Goal: Information Seeking & Learning: Learn about a topic

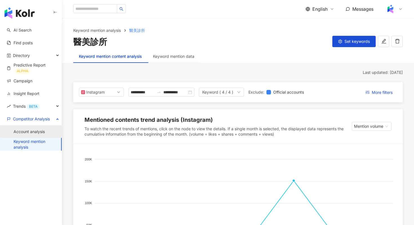
click at [37, 133] on link "Account analysis" at bounding box center [29, 132] width 31 height 6
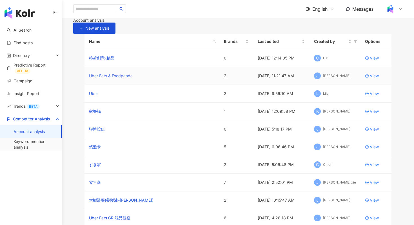
click at [111, 79] on link "Uber Eats & Foodpanda" at bounding box center [111, 76] width 44 height 6
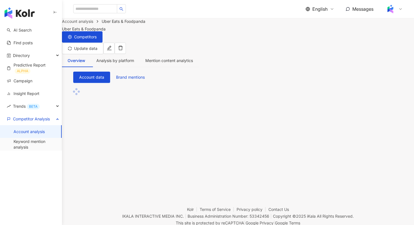
click at [322, 8] on span "English" at bounding box center [319, 9] width 15 height 6
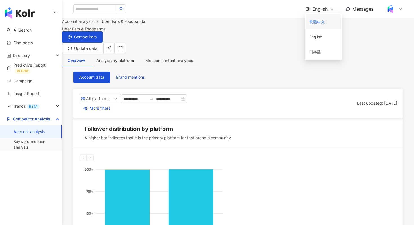
click at [321, 22] on div "繁體中文" at bounding box center [323, 22] width 28 height 10
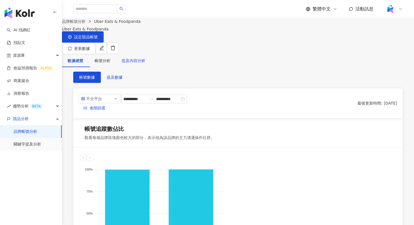
click at [145, 58] on div "提及內容分析" at bounding box center [134, 60] width 24 height 6
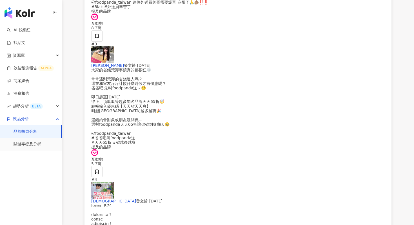
scroll to position [1284, 0]
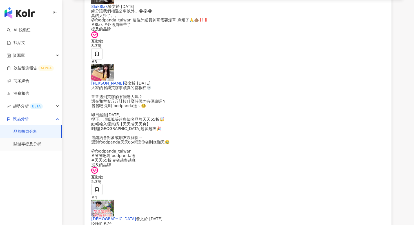
scroll to position [1212, 0]
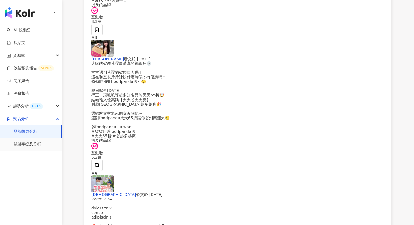
scroll to position [1323, 0]
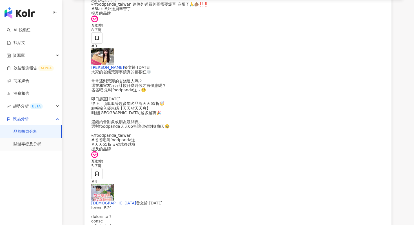
scroll to position [1329, 0]
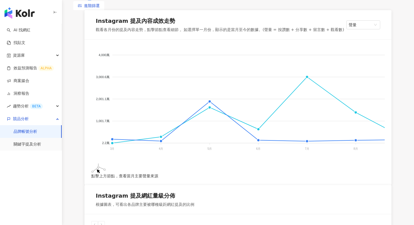
scroll to position [88, 0]
